Goal: Transaction & Acquisition: Purchase product/service

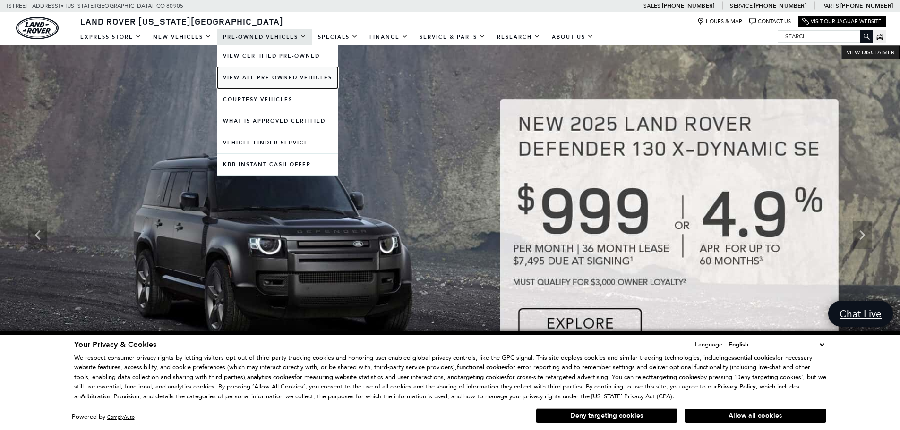
click at [262, 80] on link "View All Pre-Owned Vehicles" at bounding box center [277, 77] width 120 height 21
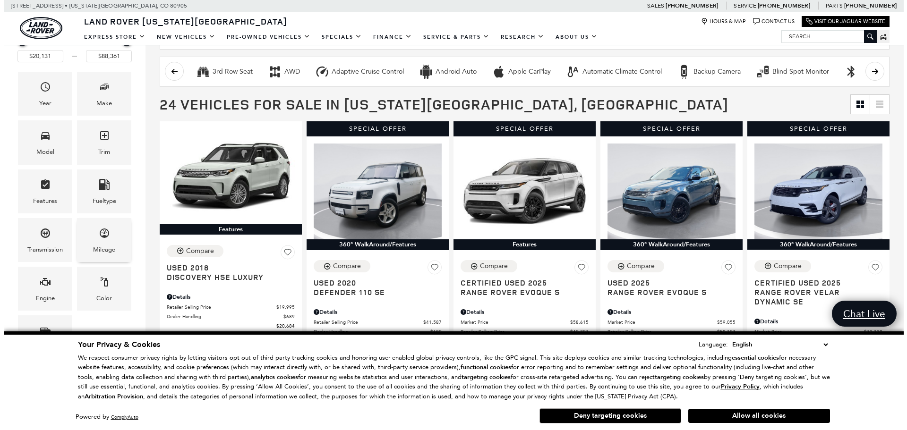
scroll to position [94, 0]
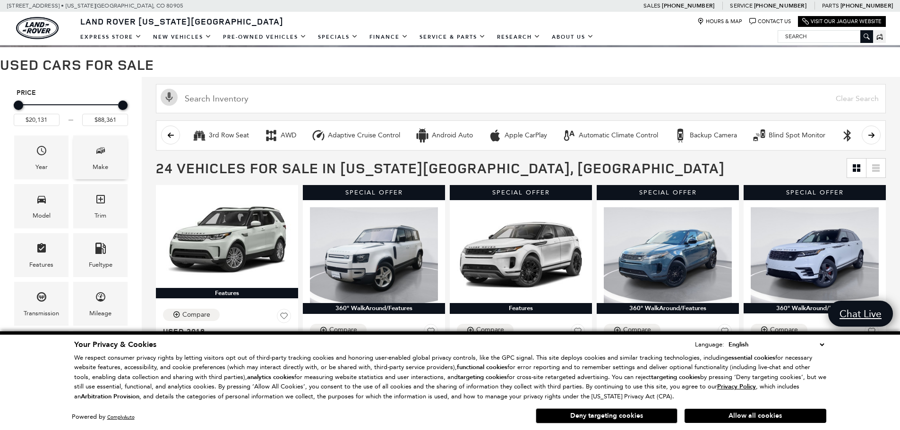
click at [96, 160] on span "Make" at bounding box center [100, 152] width 11 height 19
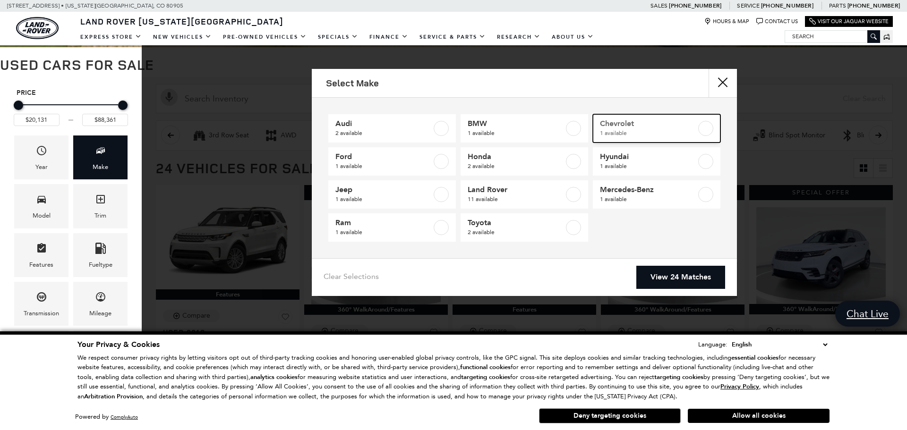
click at [706, 129] on label at bounding box center [705, 128] width 15 height 15
type input "$20,131"
checkbox input "true"
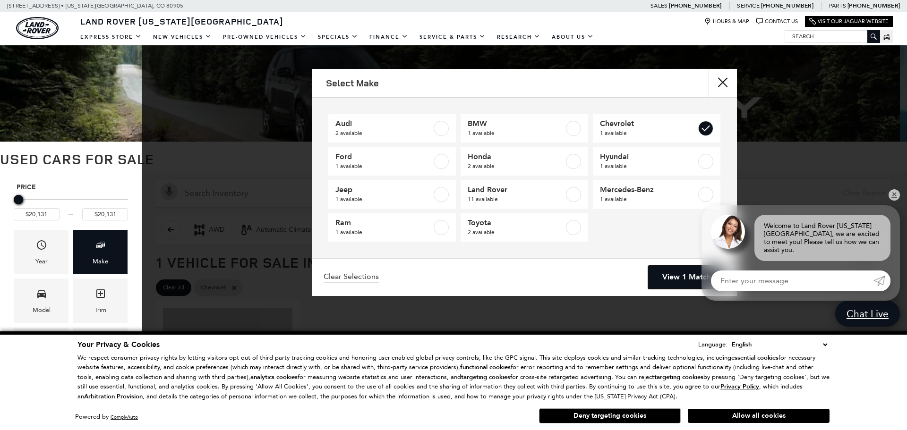
click at [681, 280] on link "View 1 Match" at bounding box center [686, 277] width 77 height 23
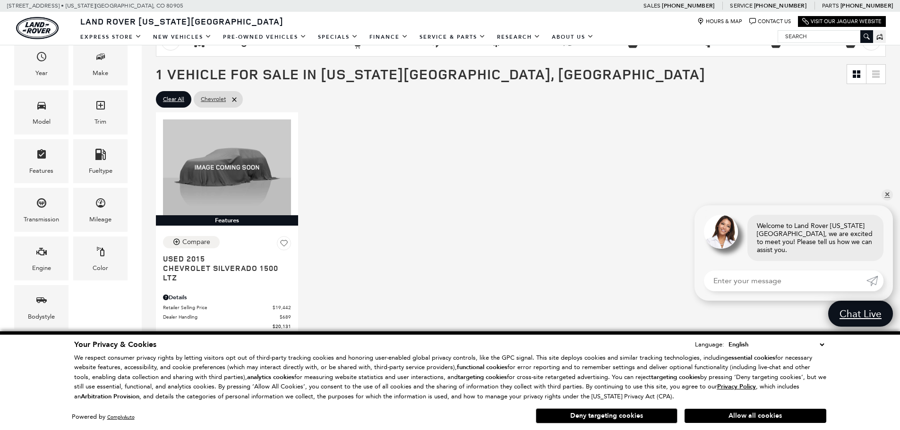
scroll to position [189, 0]
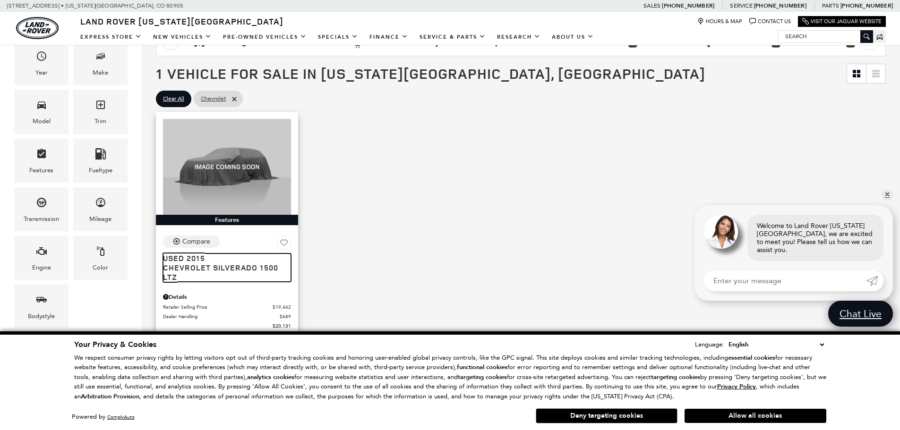
click at [222, 266] on span "Chevrolet Silverado 1500 LTZ" at bounding box center [223, 272] width 121 height 19
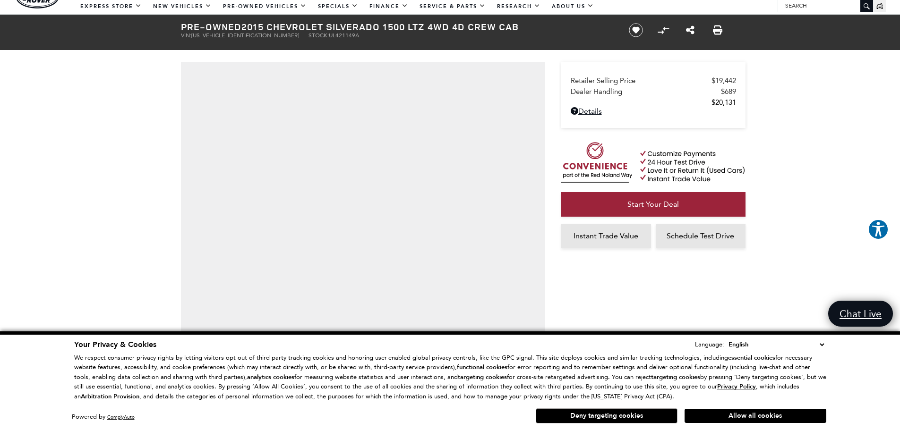
scroll to position [47, 0]
